Goal: Transaction & Acquisition: Purchase product/service

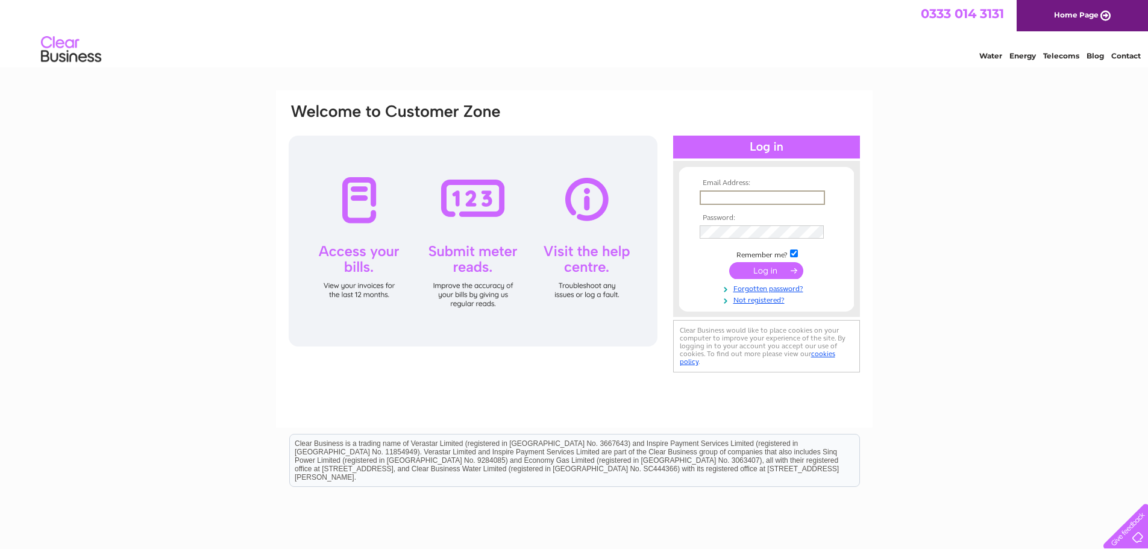
click at [753, 197] on input "text" at bounding box center [761, 197] width 125 height 14
type input "[EMAIL_ADDRESS][DOMAIN_NAME]"
click at [768, 271] on input "submit" at bounding box center [766, 269] width 74 height 17
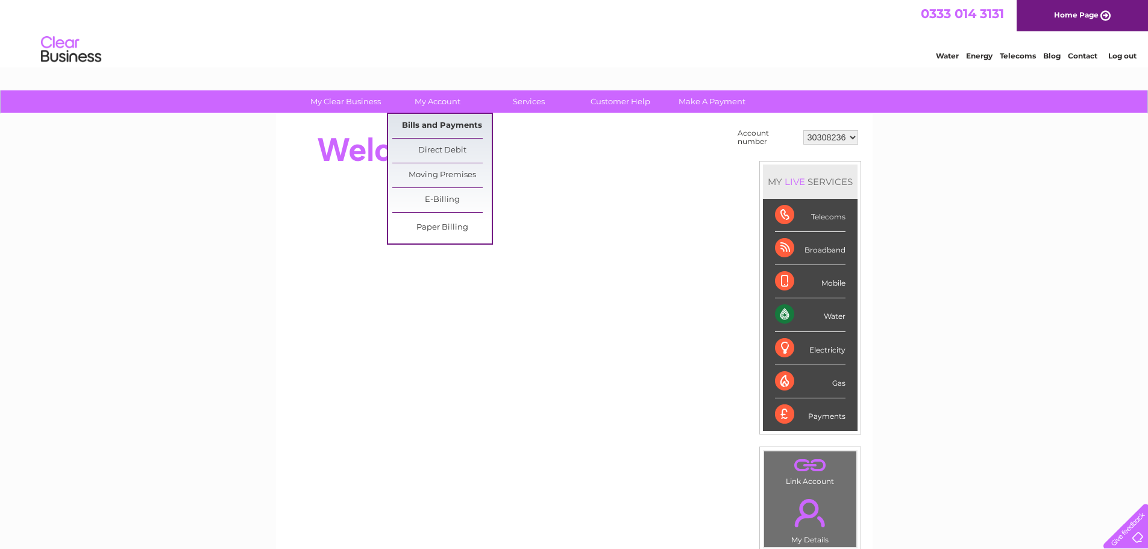
click at [448, 131] on link "Bills and Payments" at bounding box center [441, 126] width 99 height 24
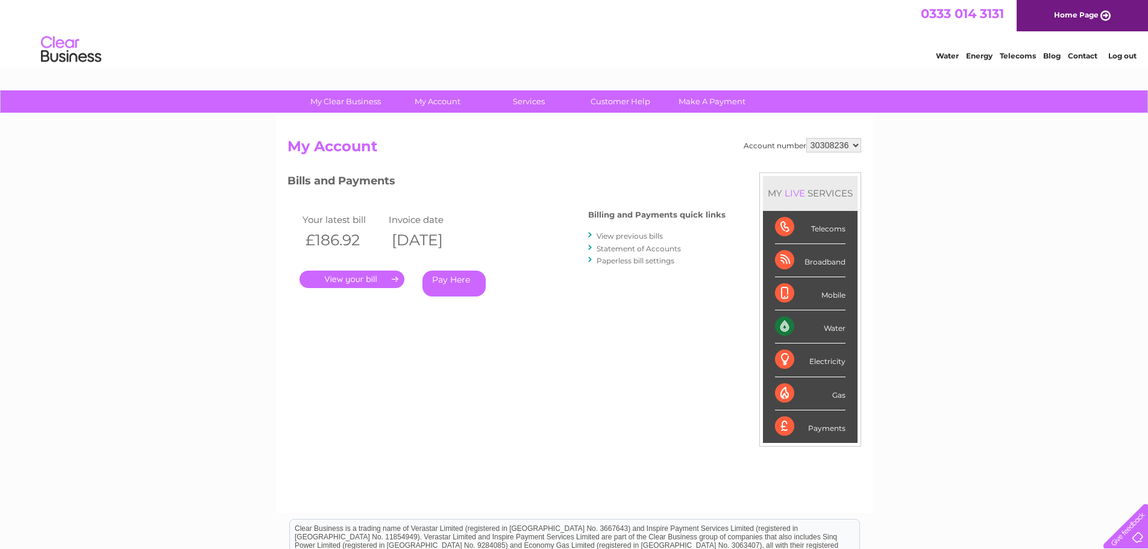
click at [448, 280] on link "Pay Here" at bounding box center [453, 283] width 63 height 26
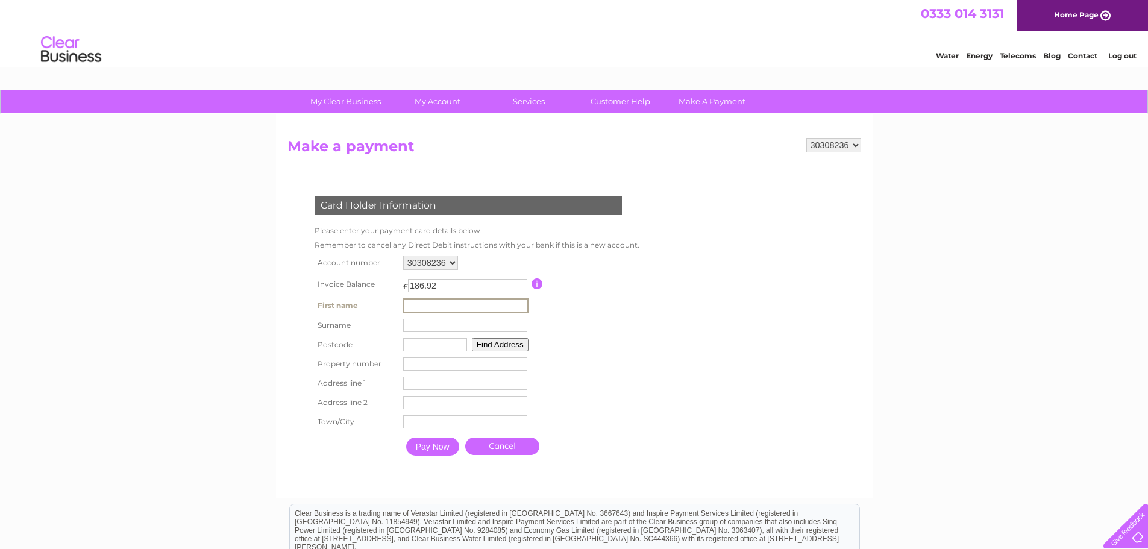
click at [424, 306] on input "text" at bounding box center [465, 305] width 125 height 14
type input "Imran"
type input "Alam"
type input "IG2 6YQ"
type input "29"
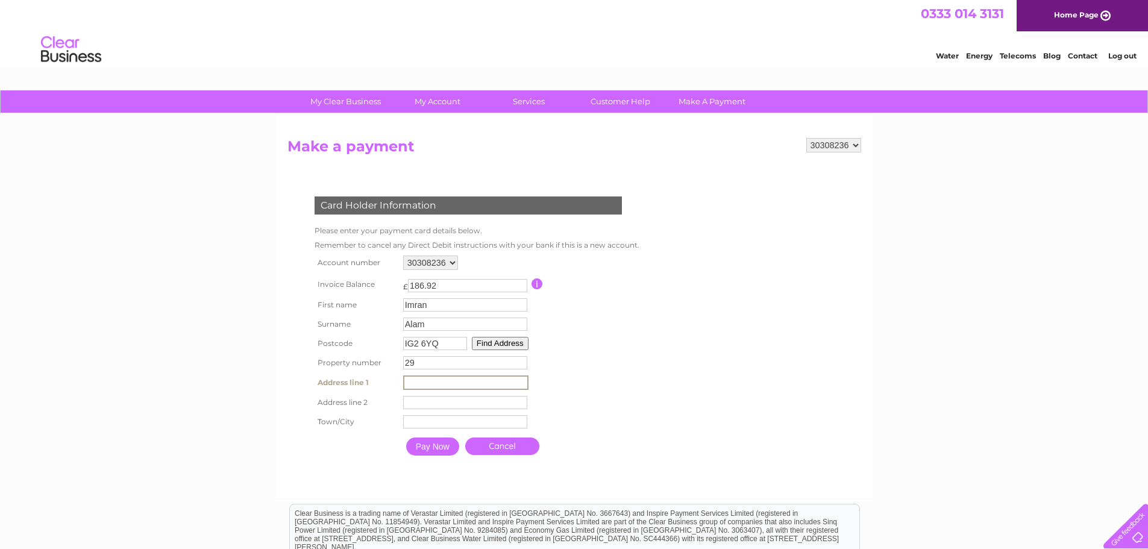
click at [425, 384] on input "text" at bounding box center [465, 382] width 125 height 14
type input "29 Kenwood Gardens"
type input "London"
click at [696, 402] on form "30308236 Make a payment Card Holder Information Please enter your payment card …" at bounding box center [574, 312] width 574 height 348
click at [425, 445] on input "Pay Now" at bounding box center [431, 445] width 53 height 18
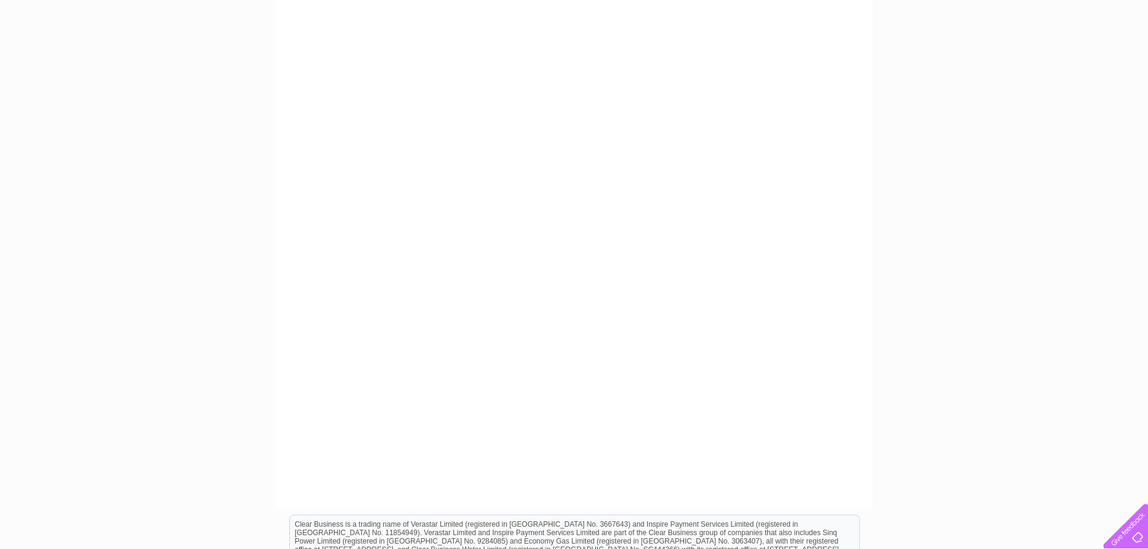
scroll to position [181, 0]
